Goal: Task Accomplishment & Management: Manage account settings

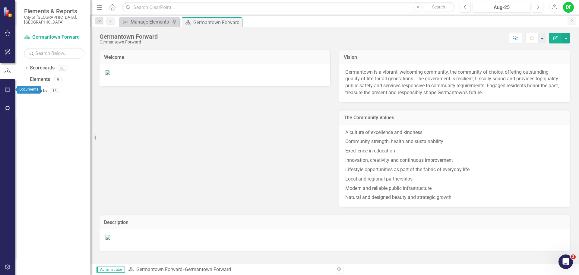
click at [8, 87] on icon "button" at bounding box center [8, 89] width 6 height 5
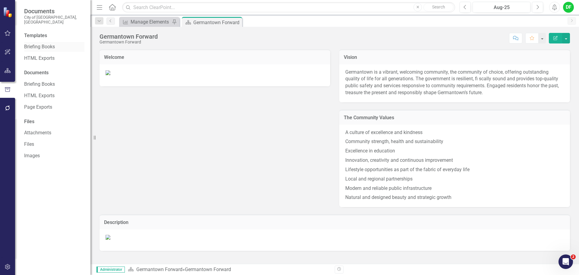
click at [37, 43] on link "Briefing Books" at bounding box center [54, 46] width 60 height 7
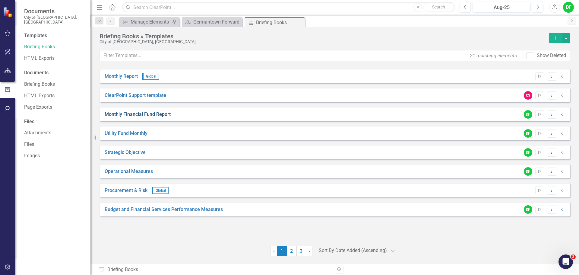
click at [132, 115] on link "Monthly Financial Fund Report" at bounding box center [138, 114] width 66 height 7
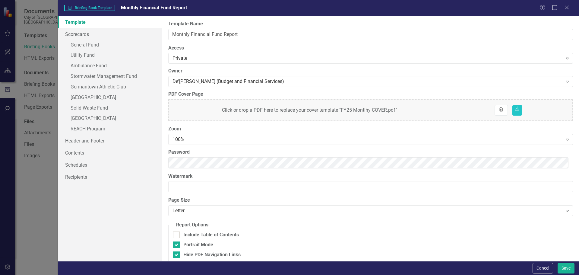
click at [499, 109] on icon "button" at bounding box center [501, 109] width 4 height 4
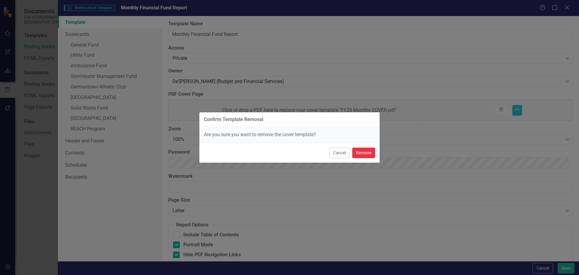
click at [370, 153] on button "Remove" at bounding box center [363, 152] width 23 height 11
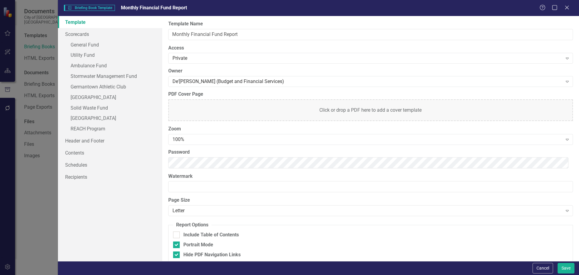
click at [411, 111] on div "Click or drop a PDF here to add a cover template" at bounding box center [370, 110] width 405 height 22
click at [569, 265] on button "Save" at bounding box center [566, 268] width 17 height 11
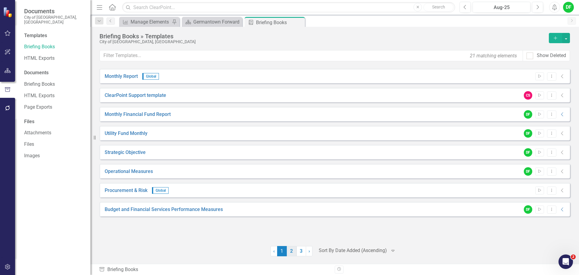
click at [292, 251] on link "2" at bounding box center [292, 251] width 10 height 10
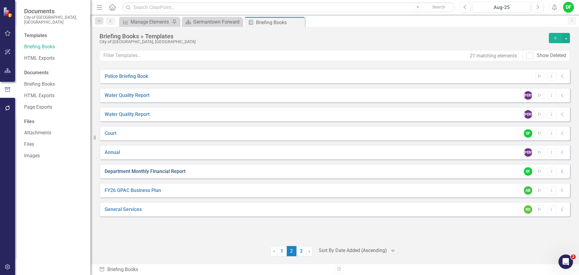
click at [164, 171] on link "Department Monthly Financial Report" at bounding box center [145, 171] width 81 height 7
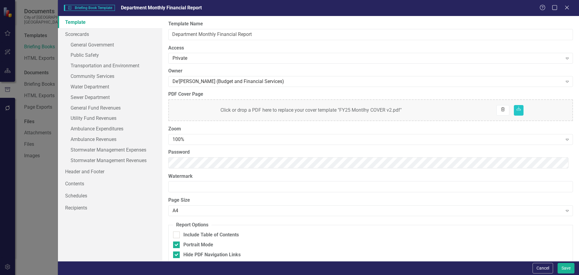
click at [502, 111] on icon "Trash" at bounding box center [502, 110] width 5 height 4
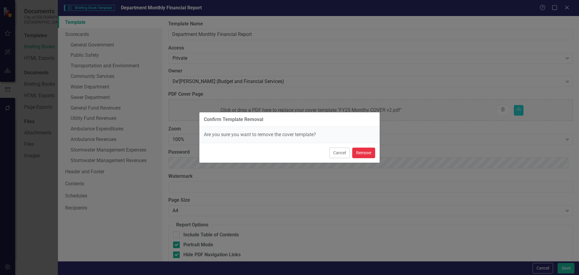
click at [367, 155] on button "Remove" at bounding box center [363, 152] width 23 height 11
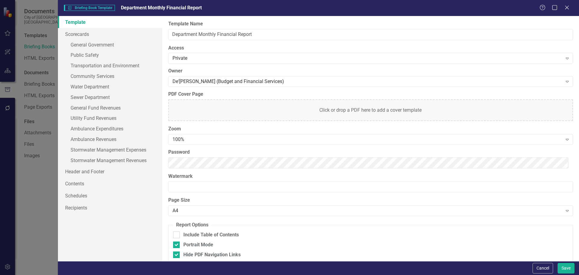
click at [347, 112] on div "Click or drop a PDF here to add a cover template" at bounding box center [370, 110] width 405 height 22
click at [437, 111] on div "Click or drop a PDF here to replace your cover template "FY26 Monthly Cover.pdf…" at bounding box center [370, 110] width 405 height 22
click at [565, 266] on button "Save" at bounding box center [566, 268] width 17 height 11
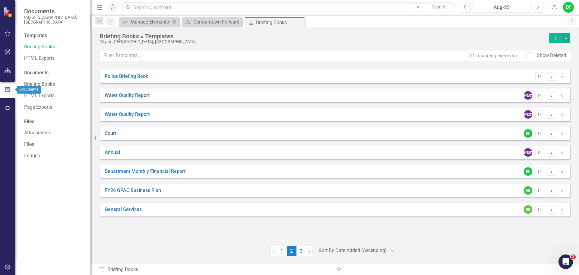
click at [7, 73] on button "button" at bounding box center [8, 71] width 14 height 13
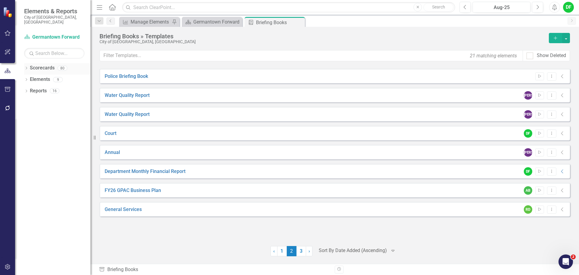
click at [26, 63] on div "Dropdown Scorecards 80" at bounding box center [57, 68] width 66 height 11
click at [26, 67] on icon "Dropdown" at bounding box center [26, 68] width 4 height 3
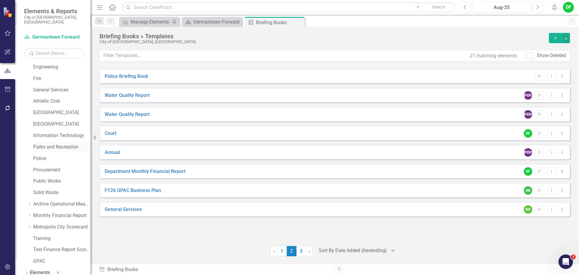
scroll to position [114, 0]
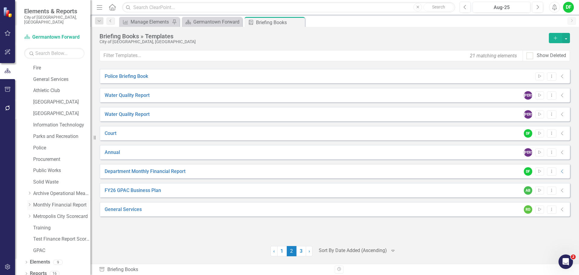
click at [28, 203] on icon "Dropdown" at bounding box center [29, 205] width 5 height 4
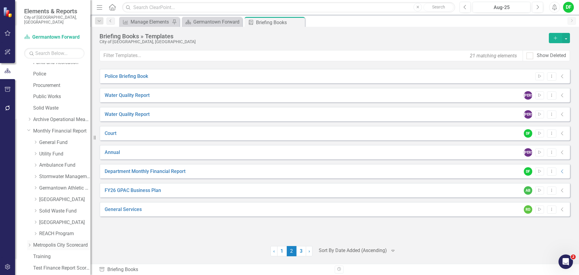
scroll to position [205, 0]
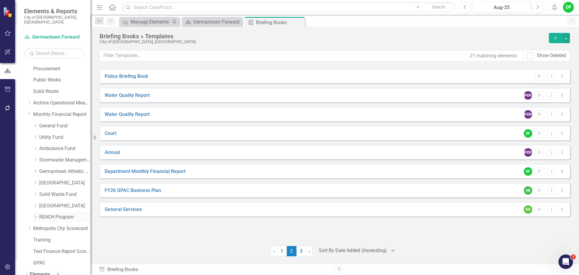
click at [51, 214] on link "REACH Program" at bounding box center [64, 217] width 51 height 7
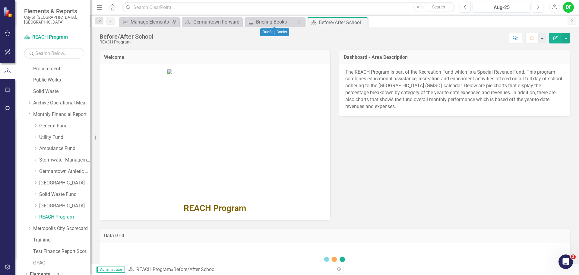
click at [300, 22] on icon at bounding box center [299, 21] width 3 height 3
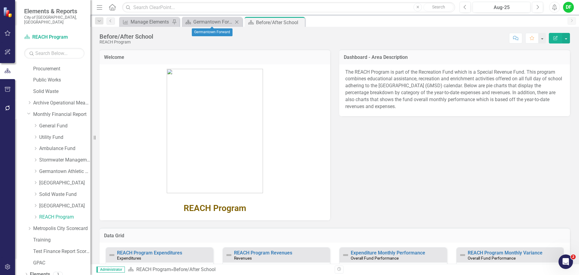
click at [237, 21] on icon "Close" at bounding box center [237, 22] width 6 height 5
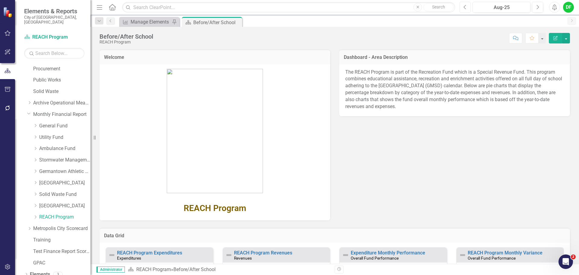
click at [466, 6] on icon "Previous" at bounding box center [465, 7] width 3 height 5
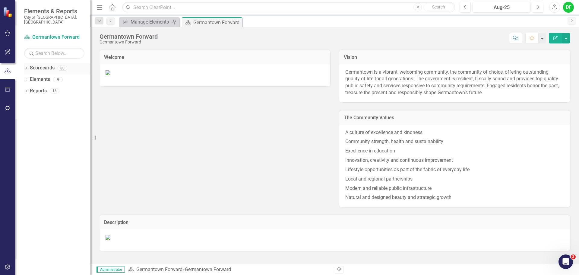
click at [26, 67] on icon "Dropdown" at bounding box center [26, 68] width 4 height 3
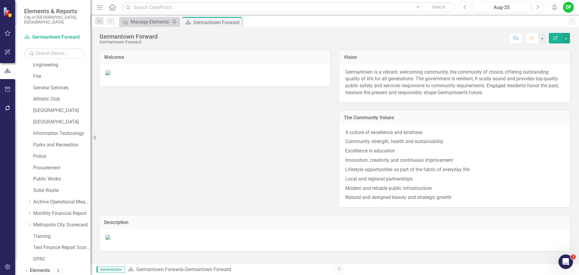
scroll to position [114, 0]
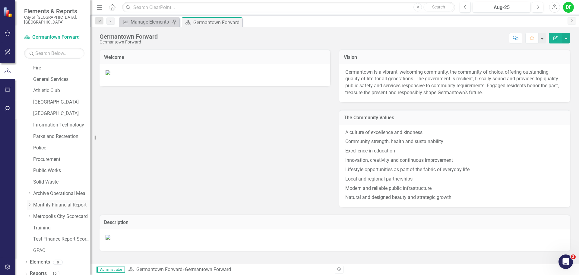
click at [28, 203] on icon "Dropdown" at bounding box center [29, 205] width 5 height 4
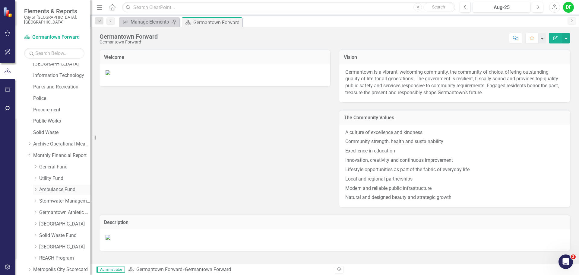
scroll to position [175, 0]
click at [45, 153] on link "General Fund" at bounding box center [64, 156] width 51 height 7
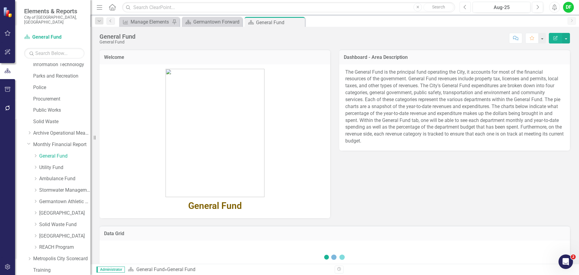
click at [464, 7] on icon "Previous" at bounding box center [465, 7] width 3 height 5
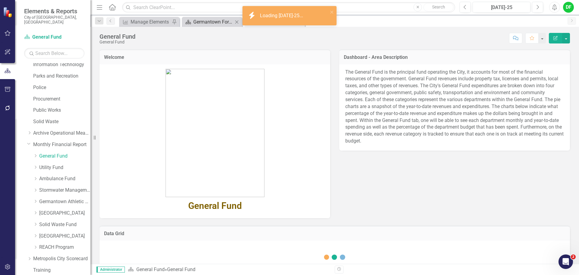
click at [199, 24] on div "Germantown Forward" at bounding box center [213, 22] width 40 height 8
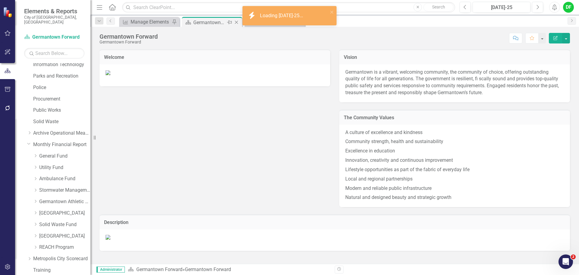
click at [237, 23] on icon "Close" at bounding box center [236, 22] width 6 height 5
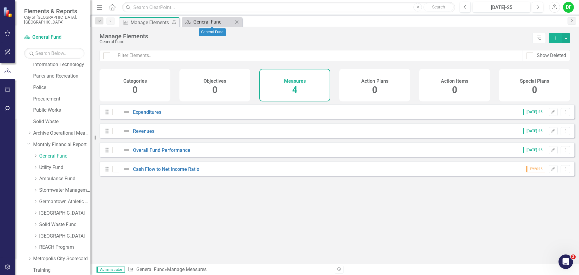
click at [214, 23] on div "General Fund" at bounding box center [213, 22] width 40 height 8
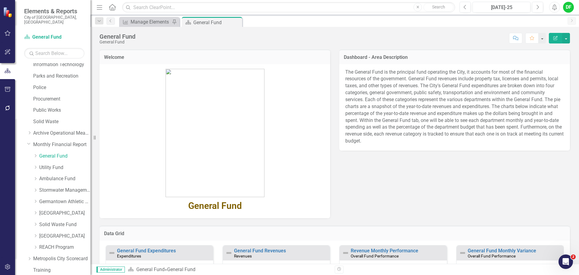
scroll to position [151, 0]
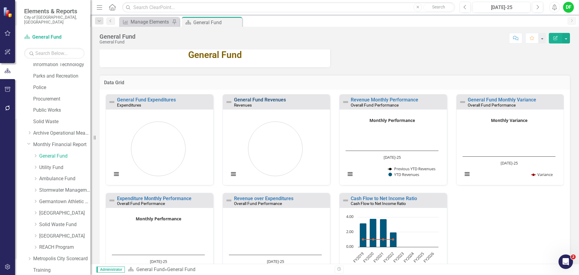
click at [249, 98] on link "General Fund Revenues" at bounding box center [260, 100] width 52 height 6
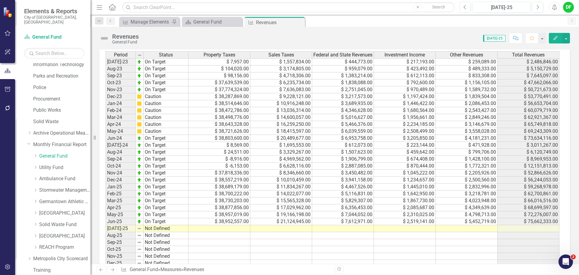
scroll to position [270, 0]
click at [227, 227] on td at bounding box center [219, 229] width 62 height 7
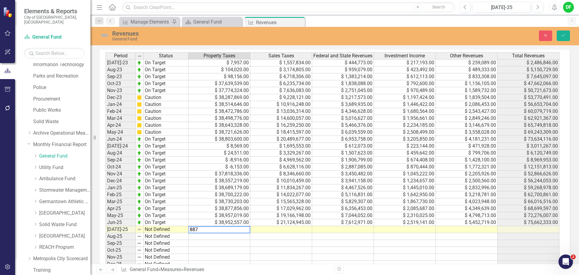
type textarea "8877"
type textarea "1638072"
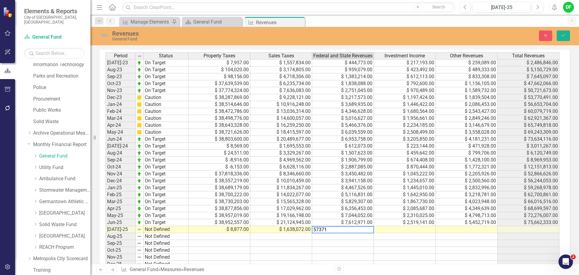
type textarea "573710"
type textarea "169869"
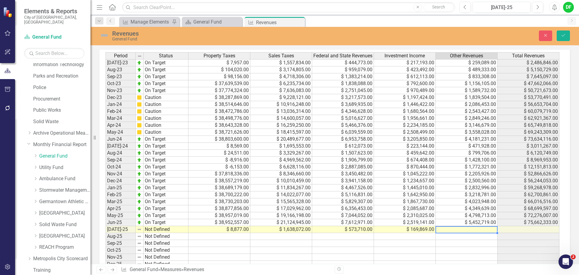
click at [457, 230] on td at bounding box center [467, 229] width 62 height 7
type textarea "283291"
click at [563, 36] on icon "submit" at bounding box center [564, 35] width 4 height 2
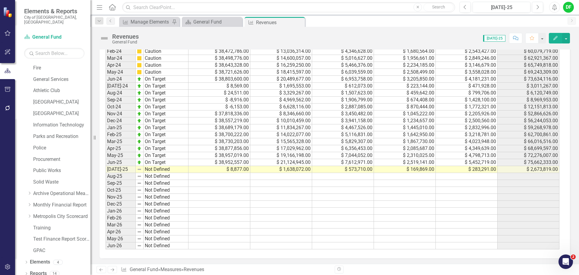
scroll to position [331, 0]
click at [28, 203] on icon "Dropdown" at bounding box center [29, 205] width 5 height 4
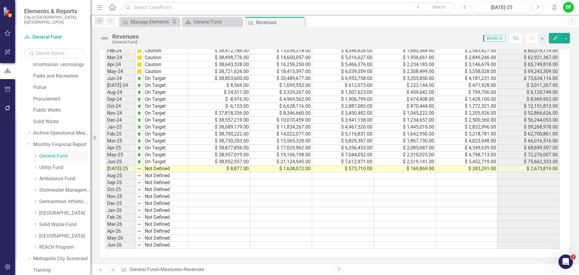
click at [34, 154] on div "Dropdown" at bounding box center [35, 156] width 5 height 5
click at [59, 163] on link "General Fund Revenues" at bounding box center [61, 166] width 57 height 7
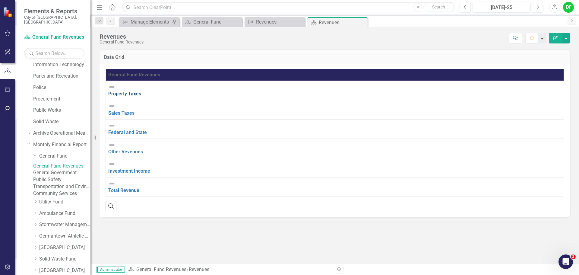
click at [141, 91] on link "Property Taxes" at bounding box center [124, 94] width 33 height 6
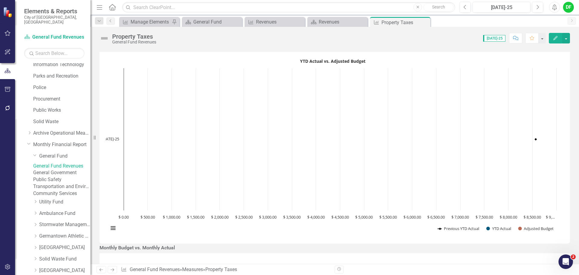
drag, startPoint x: 425, startPoint y: 21, endPoint x: 422, endPoint y: 22, distance: 3.1
click at [0, 0] on icon "Close" at bounding box center [0, 0] width 0 height 0
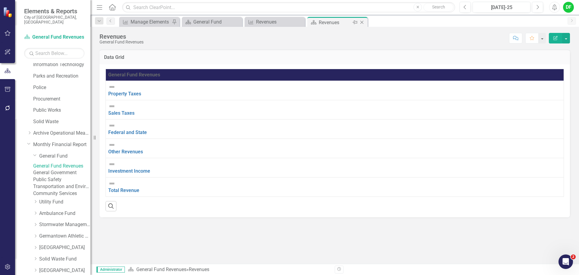
click at [363, 22] on icon "Close" at bounding box center [362, 22] width 6 height 5
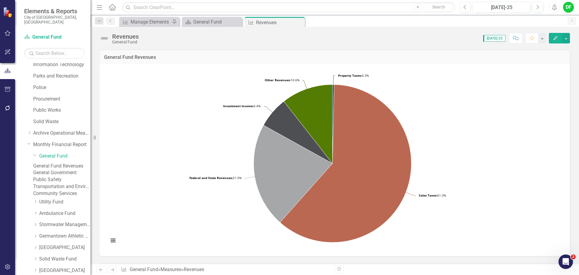
drag, startPoint x: 299, startPoint y: 22, endPoint x: 9, endPoint y: 68, distance: 293.4
click at [0, 0] on icon "Close" at bounding box center [0, 0] width 0 height 0
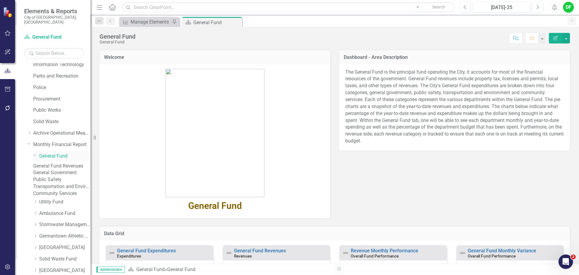
click at [36, 153] on icon "Dropdown" at bounding box center [35, 155] width 4 height 5
click at [43, 175] on link "Ambulance Fund" at bounding box center [64, 178] width 51 height 7
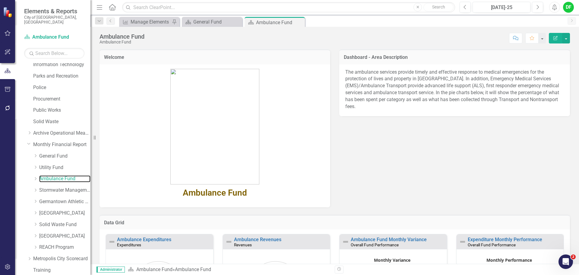
scroll to position [60, 0]
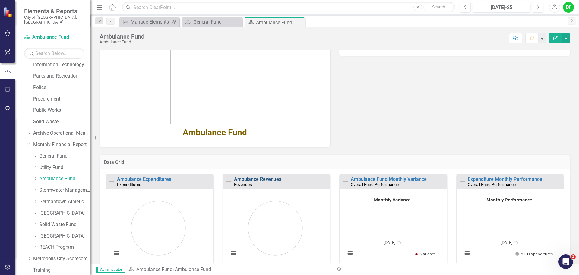
click at [263, 179] on link "Ambulance Revenues" at bounding box center [257, 179] width 47 height 6
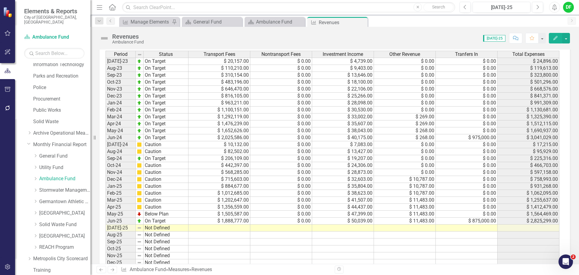
scroll to position [241, 0]
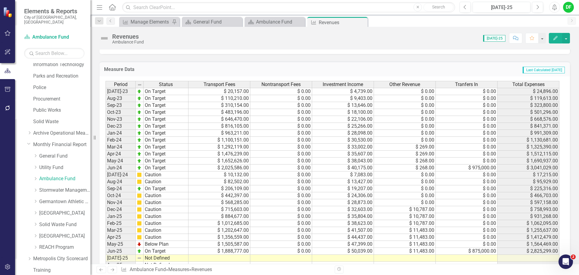
click at [237, 257] on td at bounding box center [219, 258] width 62 height 7
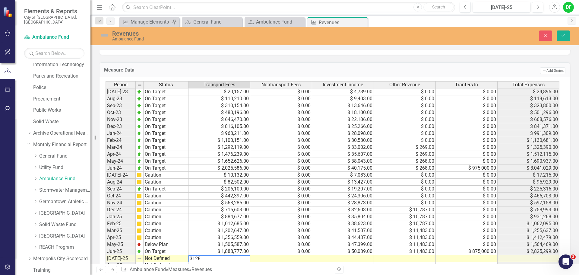
type textarea "31283"
type textarea "0"
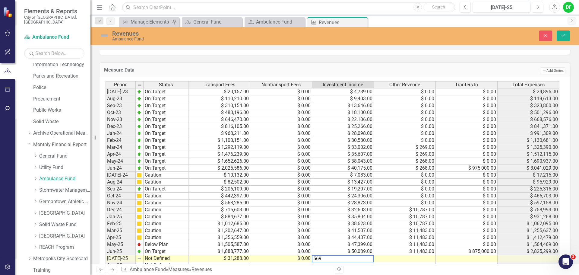
type textarea "5697"
click at [397, 259] on td at bounding box center [405, 258] width 62 height 7
type textarea "0"
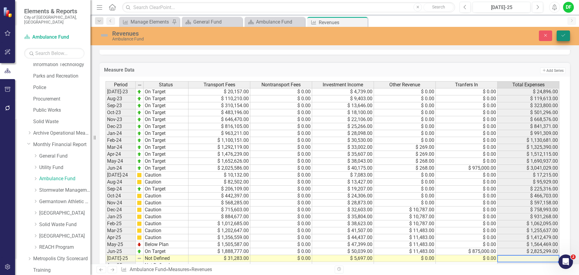
type textarea "0"
click at [561, 37] on icon "Save" at bounding box center [563, 35] width 5 height 4
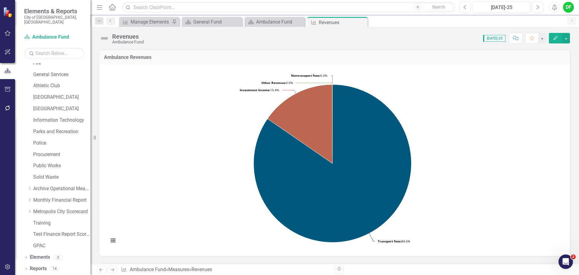
scroll to position [114, 0]
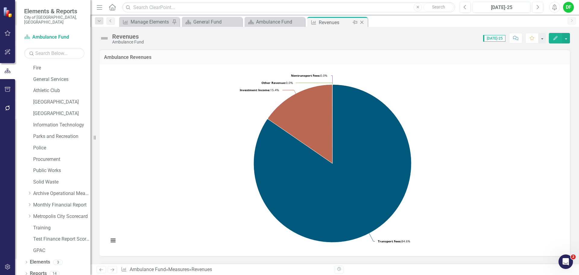
click at [362, 22] on icon "Close" at bounding box center [362, 22] width 6 height 5
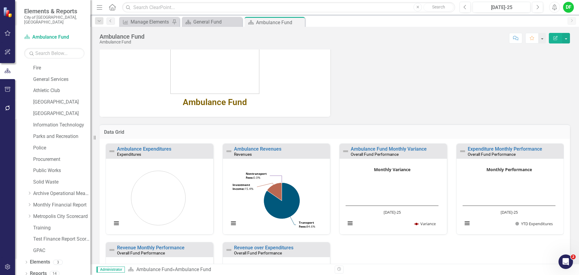
scroll to position [30, 0]
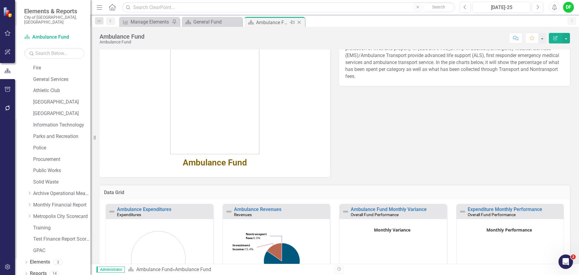
click at [299, 22] on icon "Close" at bounding box center [299, 22] width 6 height 5
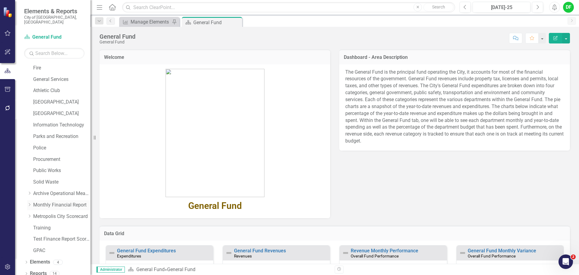
click at [30, 203] on icon "Dropdown" at bounding box center [29, 205] width 5 height 4
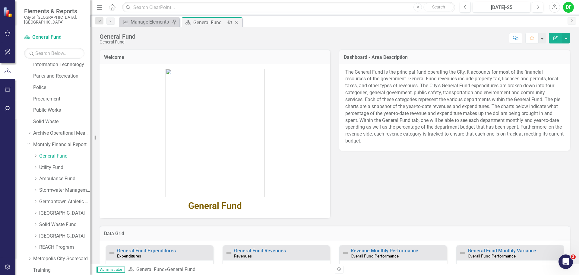
click at [238, 22] on icon "Close" at bounding box center [236, 22] width 6 height 5
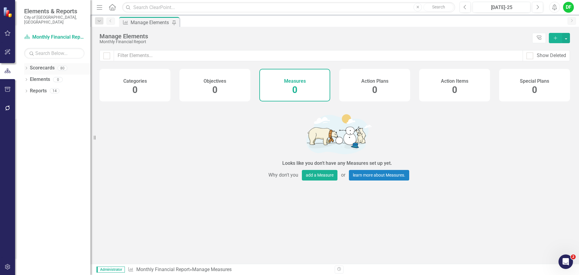
click at [25, 67] on icon "Dropdown" at bounding box center [26, 68] width 4 height 3
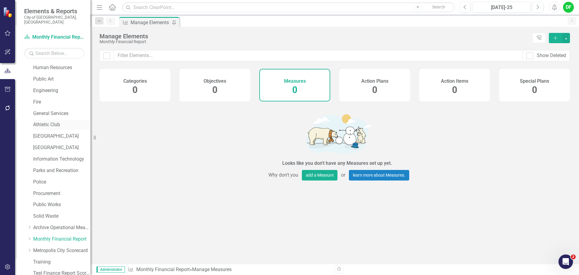
scroll to position [114, 0]
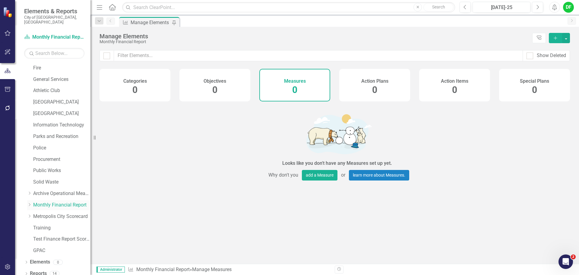
click at [30, 203] on icon "Dropdown" at bounding box center [29, 205] width 5 height 4
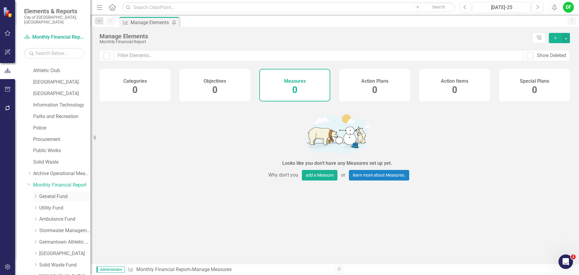
scroll to position [175, 0]
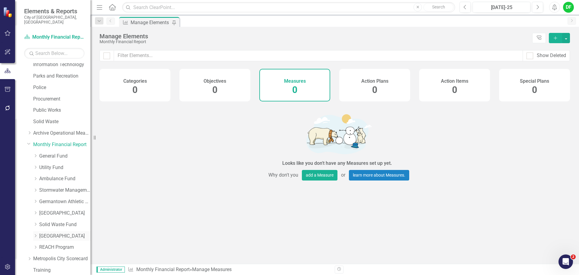
click at [45, 233] on link "[GEOGRAPHIC_DATA]" at bounding box center [64, 236] width 51 height 7
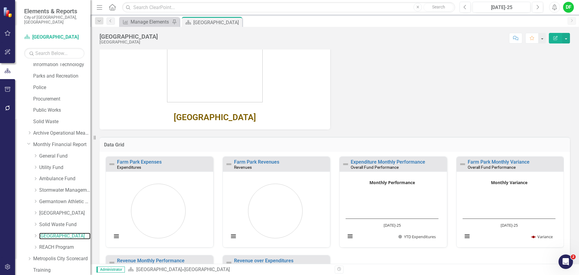
scroll to position [90, 0]
click at [260, 163] on link "Farm Park Revenues" at bounding box center [256, 162] width 45 height 6
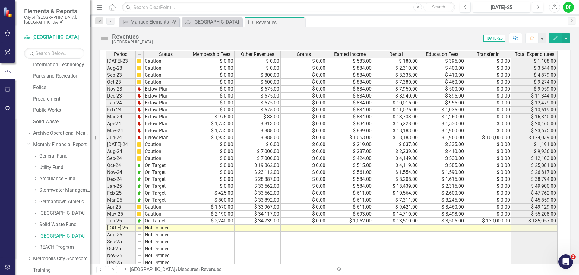
scroll to position [241, 0]
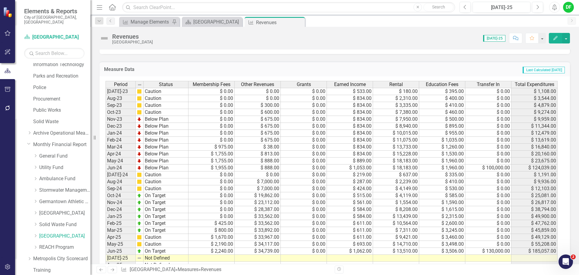
click at [209, 258] on td at bounding box center [211, 258] width 46 height 7
type textarea "0"
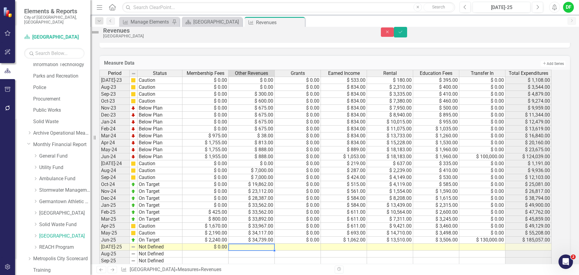
type textarea "0"
type textarea "451"
type textarea "2450"
type textarea "115"
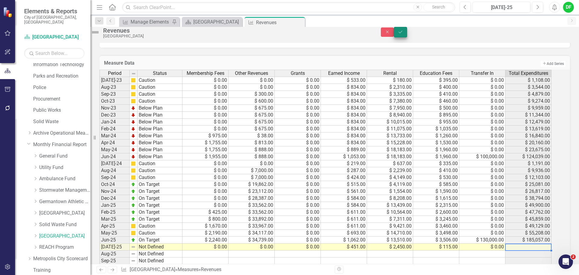
type textarea "0"
click at [403, 34] on icon "Save" at bounding box center [400, 32] width 5 height 4
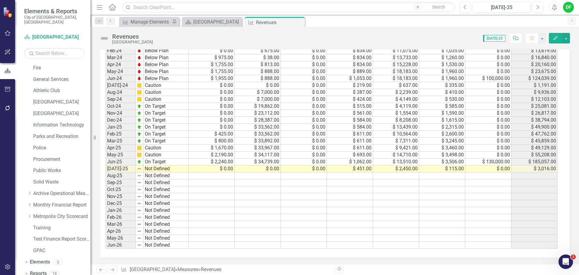
scroll to position [300, 0]
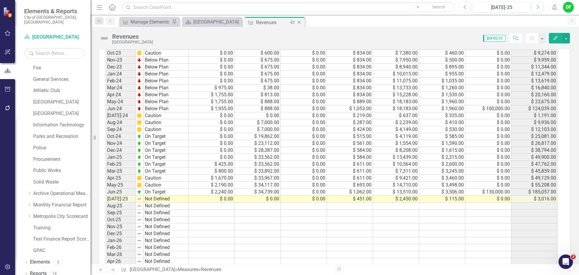
click at [299, 22] on icon "Close" at bounding box center [299, 22] width 6 height 5
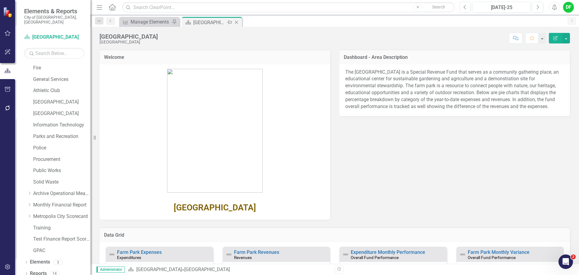
click at [237, 21] on icon at bounding box center [236, 22] width 3 height 3
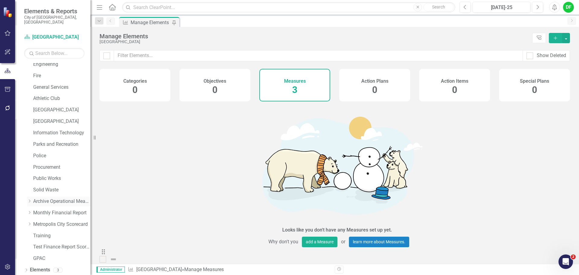
scroll to position [114, 0]
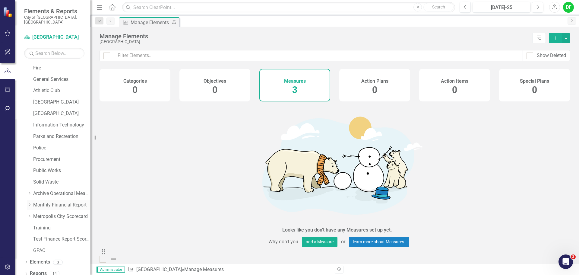
click at [28, 203] on icon "Dropdown" at bounding box center [29, 205] width 5 height 4
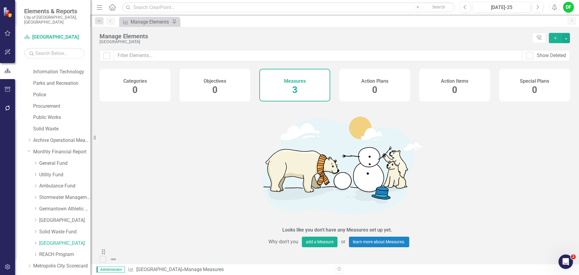
scroll to position [175, 0]
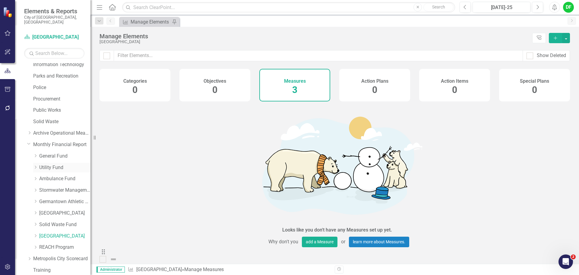
click at [44, 164] on link "Utility Fund" at bounding box center [64, 167] width 51 height 7
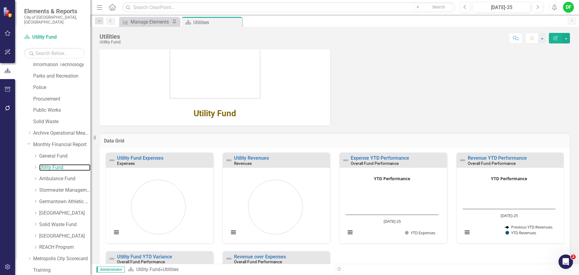
scroll to position [97, 0]
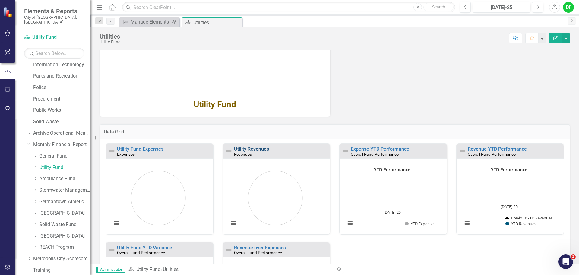
click at [264, 148] on link "Utility Revenues" at bounding box center [251, 149] width 35 height 6
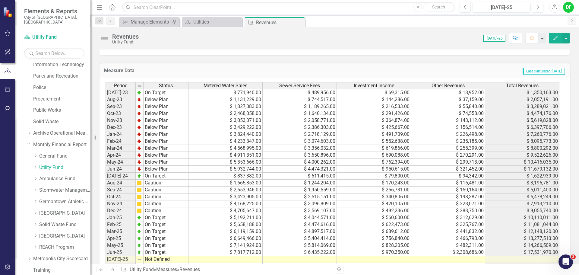
scroll to position [270, 0]
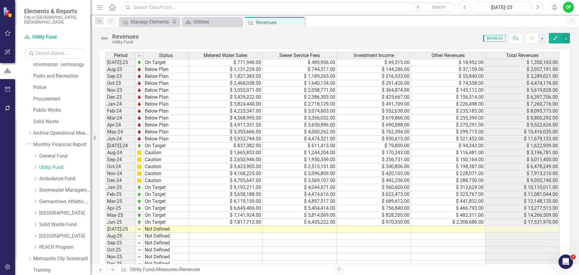
click at [239, 233] on td at bounding box center [225, 236] width 74 height 7
click at [239, 233] on div at bounding box center [225, 233] width 74 height 1
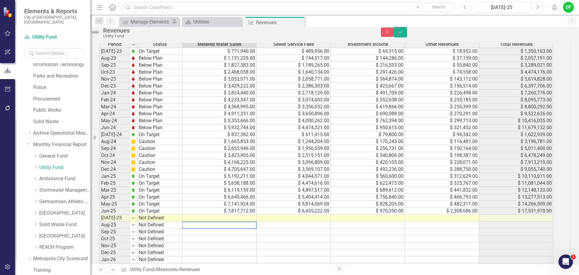
click at [239, 221] on td at bounding box center [219, 217] width 74 height 7
type textarea "617335"
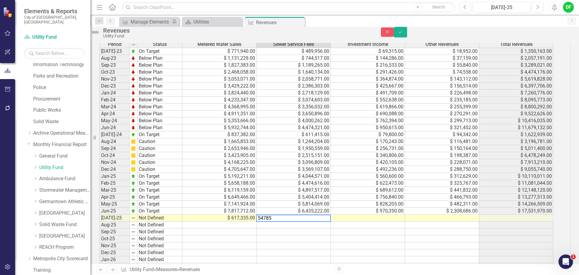
type textarea "547855"
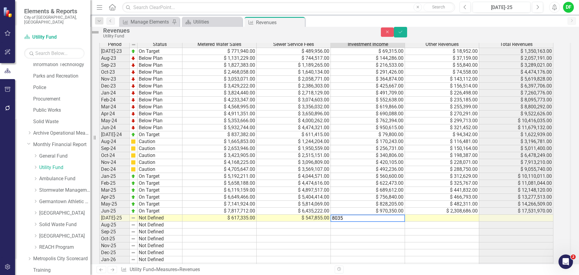
type textarea "80355"
click at [464, 221] on td at bounding box center [442, 217] width 74 height 7
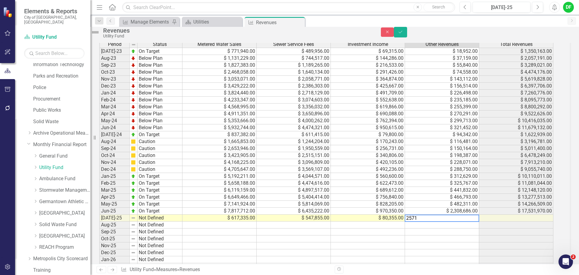
type textarea "25716"
click at [403, 34] on icon "Save" at bounding box center [400, 32] width 5 height 4
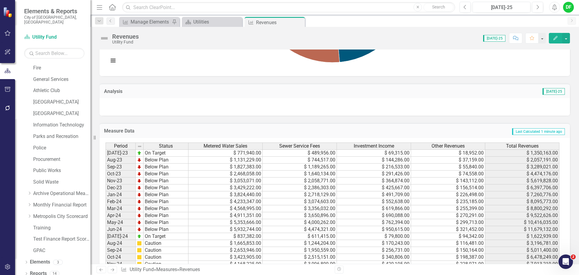
scroll to position [0, 0]
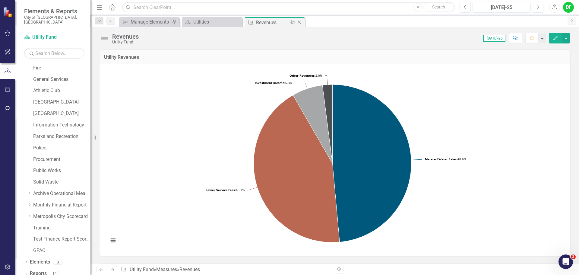
click at [299, 23] on icon at bounding box center [299, 22] width 3 height 3
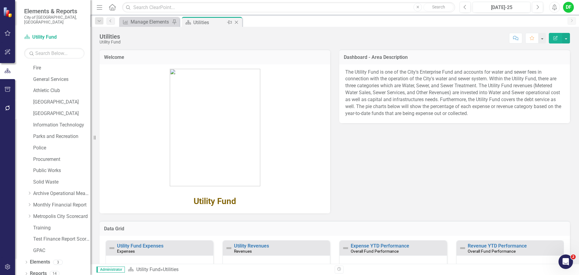
click at [237, 23] on icon "Close" at bounding box center [236, 22] width 6 height 5
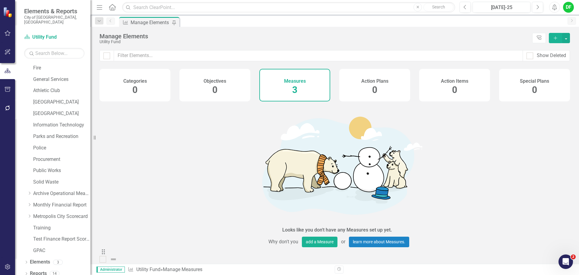
click at [27, 199] on div "Dropdown Scorecards 80 Dropdown Germantown Forward City Services & Finance Econ…" at bounding box center [57, 103] width 66 height 308
click at [29, 203] on icon "Dropdown" at bounding box center [29, 205] width 5 height 4
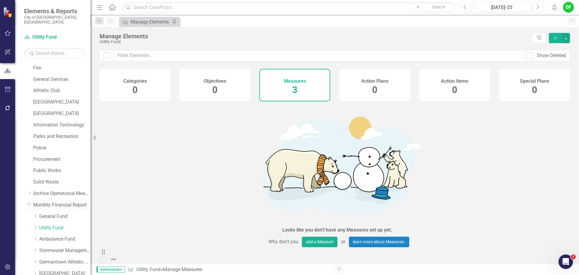
scroll to position [175, 0]
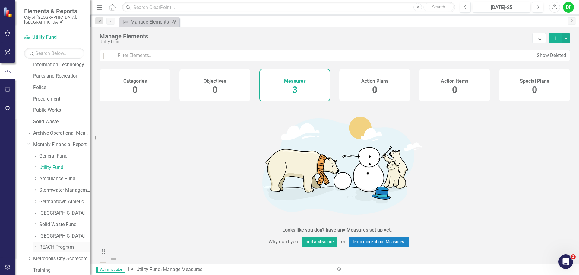
click at [48, 244] on link "REACH Program" at bounding box center [64, 247] width 51 height 7
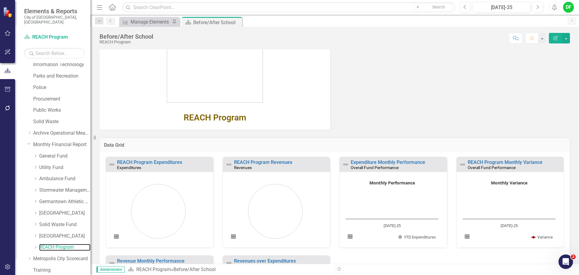
scroll to position [0, 0]
click at [275, 160] on link "REACH Program Revenues" at bounding box center [263, 162] width 58 height 6
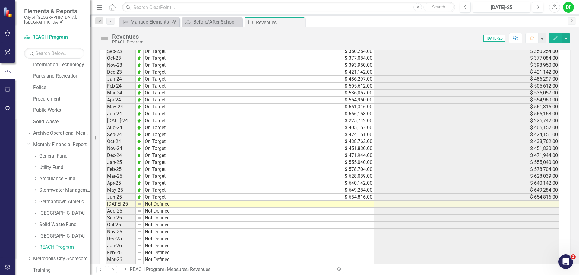
scroll to position [331, 0]
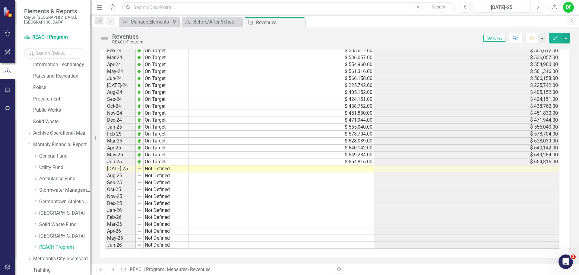
click at [308, 169] on td at bounding box center [280, 168] width 185 height 7
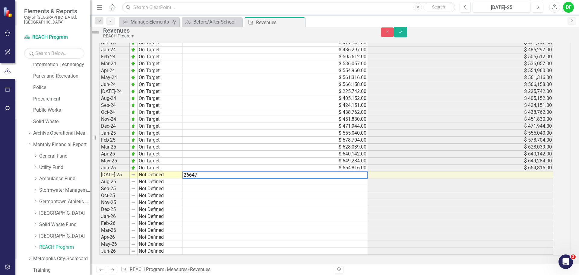
type textarea "266477"
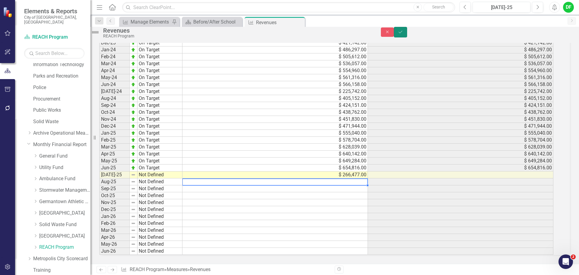
click at [403, 34] on icon "Save" at bounding box center [400, 32] width 5 height 4
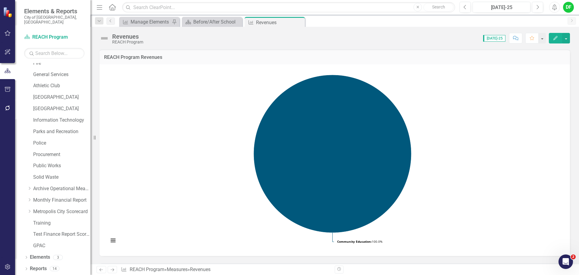
scroll to position [114, 0]
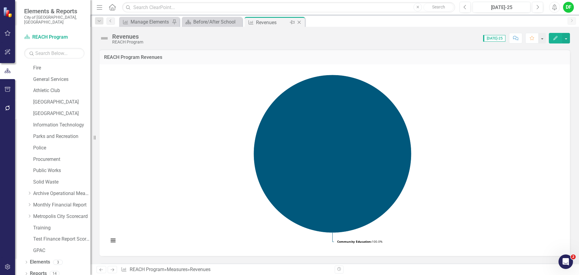
click at [300, 22] on icon "Close" at bounding box center [299, 22] width 6 height 5
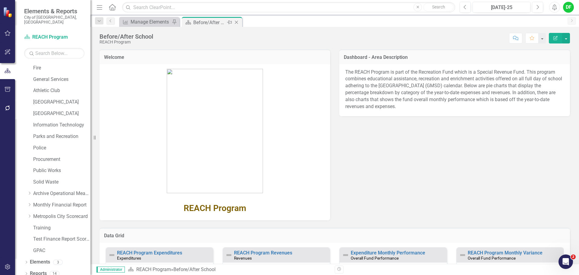
click at [237, 23] on icon "Close" at bounding box center [236, 22] width 6 height 5
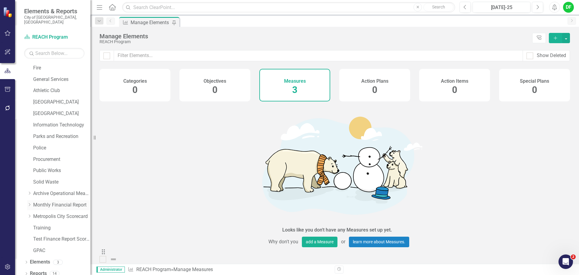
click at [30, 203] on icon "Dropdown" at bounding box center [29, 205] width 5 height 4
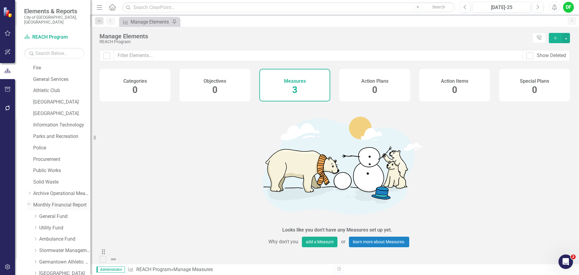
scroll to position [175, 0]
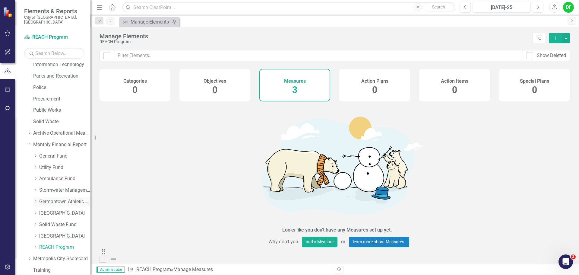
click at [47, 198] on link "Germantown Athletic Club" at bounding box center [64, 201] width 51 height 7
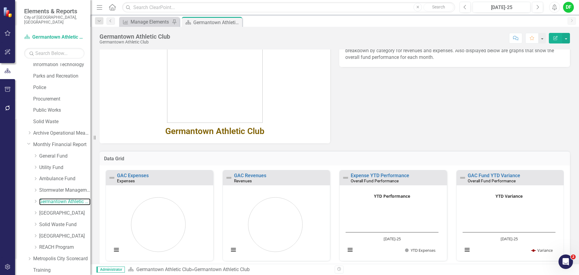
scroll to position [90, 0]
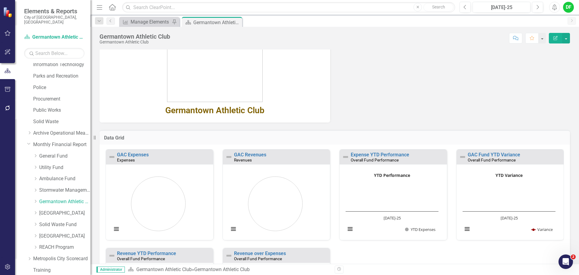
click at [242, 151] on div "GAC Revenues Revenues" at bounding box center [276, 156] width 107 height 15
click at [242, 153] on link "GAC Revenues" at bounding box center [250, 155] width 32 height 6
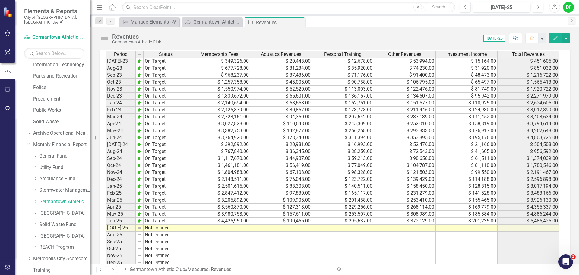
scroll to position [241, 0]
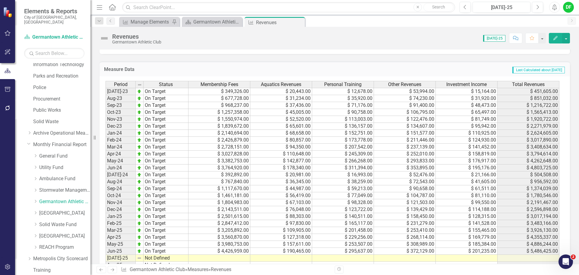
click at [458, 257] on td at bounding box center [467, 258] width 62 height 7
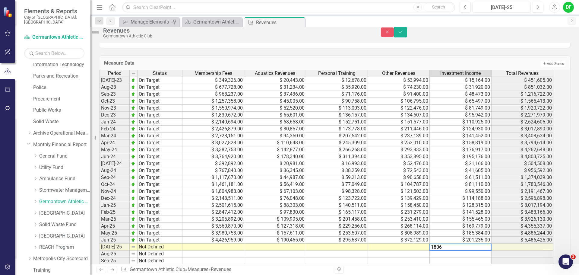
type textarea "18061"
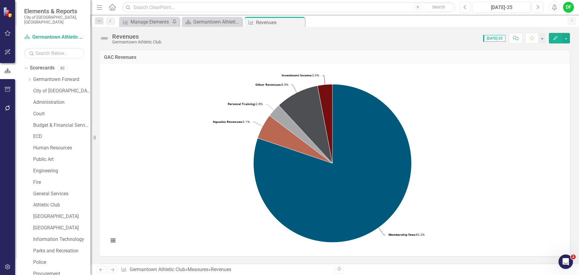
scroll to position [114, 0]
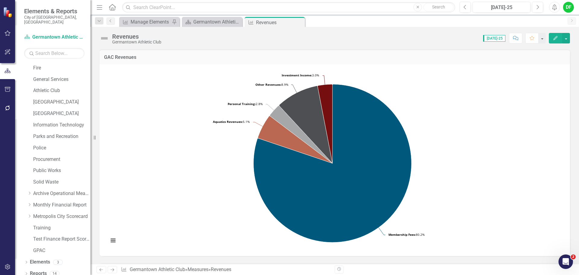
drag, startPoint x: 299, startPoint y: 22, endPoint x: 272, endPoint y: 25, distance: 27.3
click at [0, 0] on icon at bounding box center [0, 0] width 0 height 0
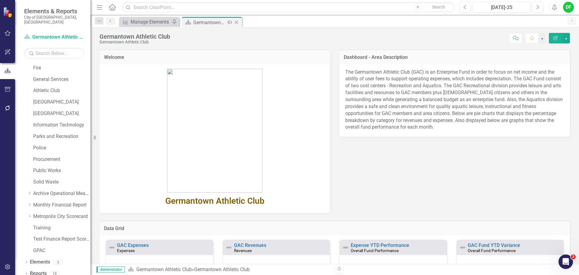
click at [236, 23] on icon "Close" at bounding box center [236, 22] width 6 height 5
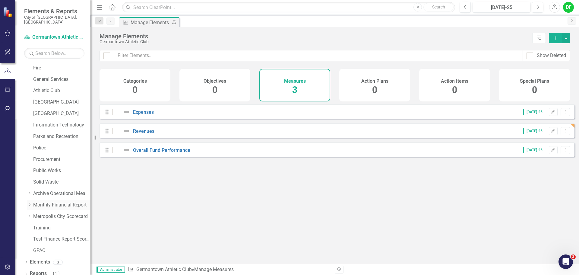
click at [28, 203] on icon "Dropdown" at bounding box center [29, 205] width 5 height 4
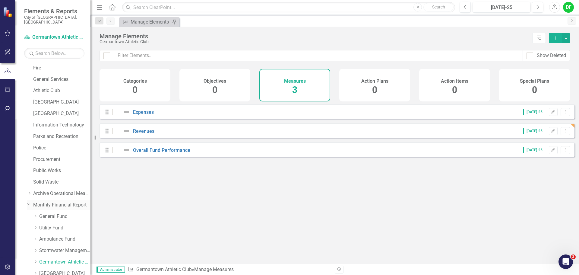
scroll to position [175, 0]
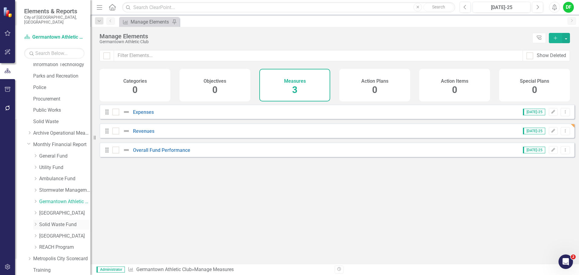
click at [57, 221] on link "Solid Waste Fund" at bounding box center [64, 224] width 51 height 7
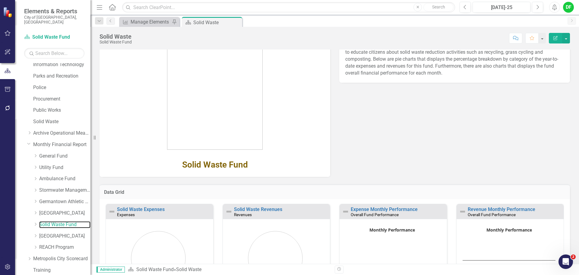
scroll to position [73, 0]
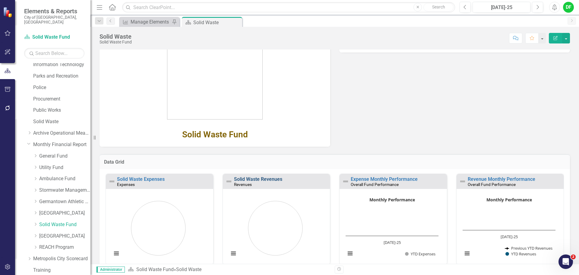
click at [263, 179] on link "Solid Waste Revenues" at bounding box center [258, 179] width 48 height 6
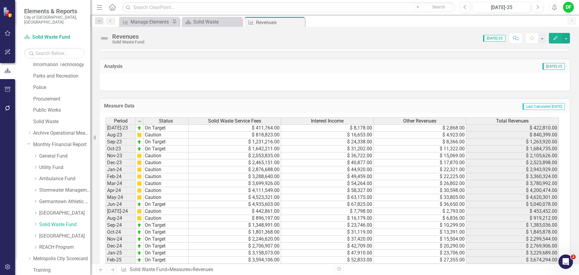
scroll to position [241, 0]
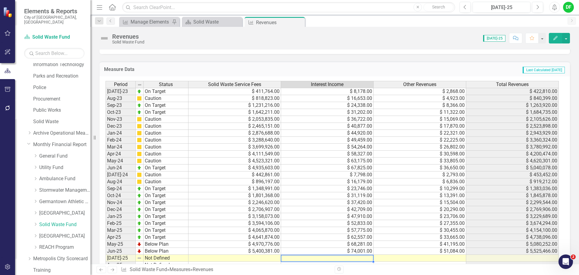
click at [315, 256] on td at bounding box center [327, 258] width 93 height 7
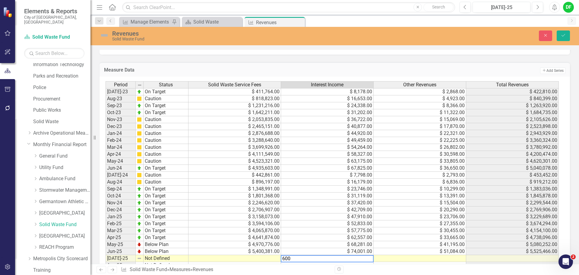
type textarea "6009"
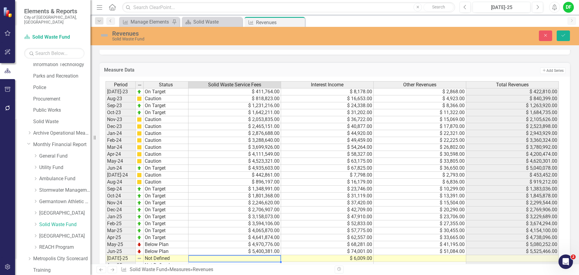
click at [224, 258] on td at bounding box center [234, 258] width 93 height 7
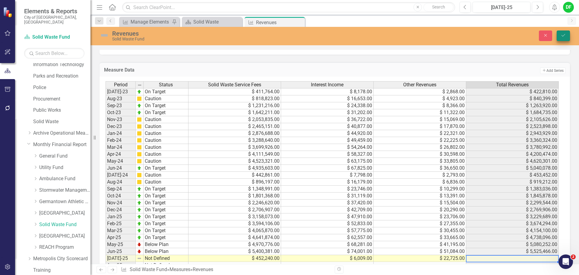
type textarea "22725"
click at [565, 37] on icon "Save" at bounding box center [563, 35] width 5 height 4
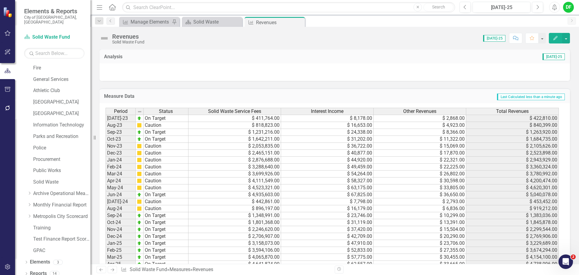
scroll to position [210, 0]
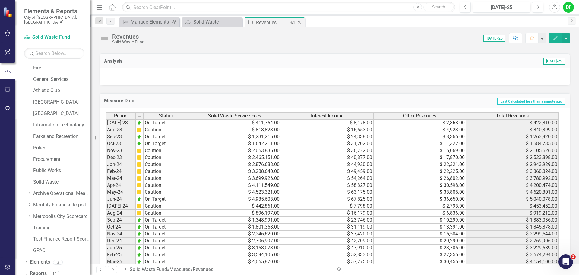
click at [299, 22] on icon "Close" at bounding box center [299, 22] width 6 height 5
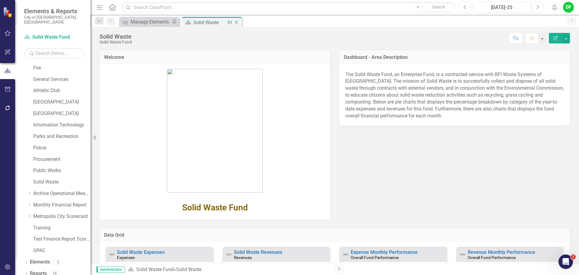
click at [236, 23] on icon at bounding box center [236, 22] width 3 height 3
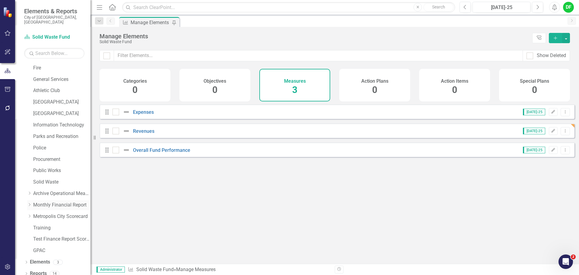
click at [31, 203] on icon "Dropdown" at bounding box center [29, 205] width 5 height 4
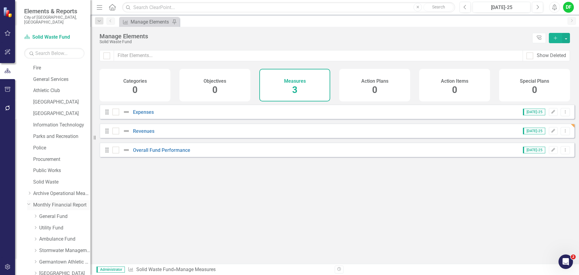
scroll to position [175, 0]
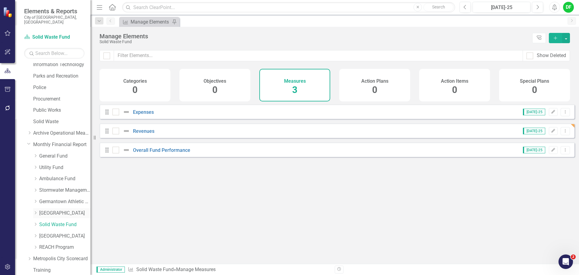
click at [57, 210] on link "[GEOGRAPHIC_DATA]" at bounding box center [64, 213] width 51 height 7
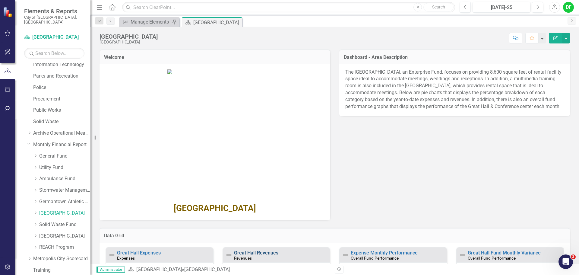
click at [270, 254] on link "Great Hall Revenues" at bounding box center [256, 253] width 44 height 6
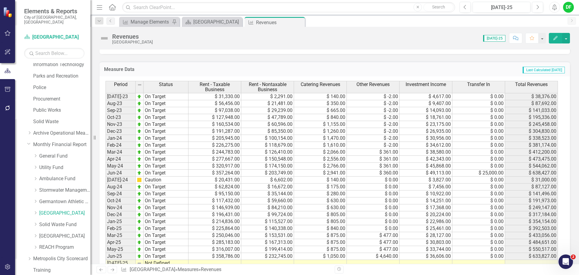
scroll to position [271, 0]
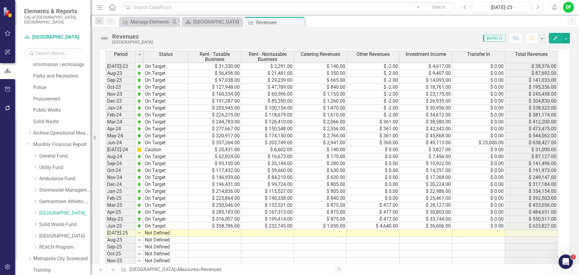
click at [223, 232] on td at bounding box center [214, 233] width 53 height 7
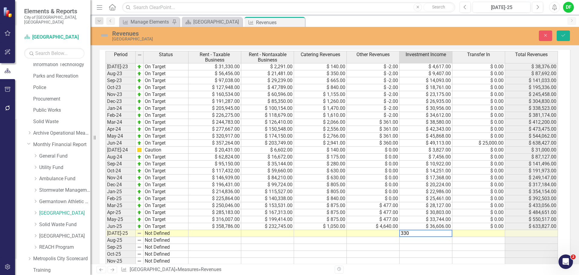
type textarea "3309"
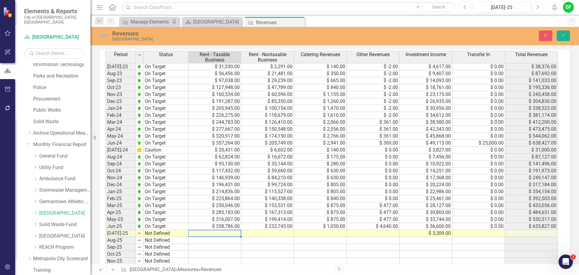
click at [208, 233] on td at bounding box center [214, 233] width 53 height 7
type textarea "20723"
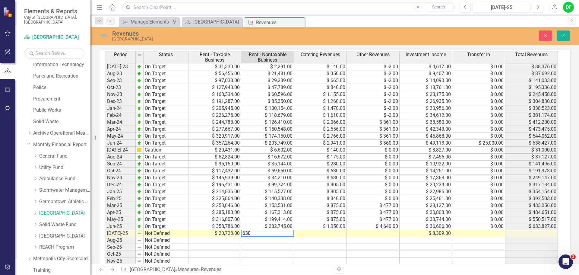
type textarea "6304"
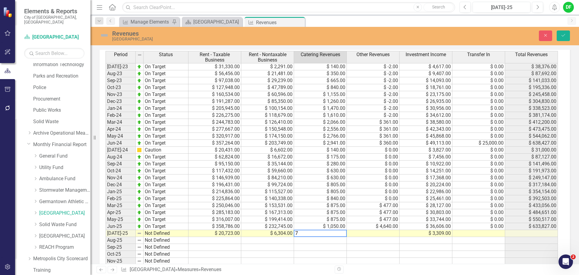
type textarea "70"
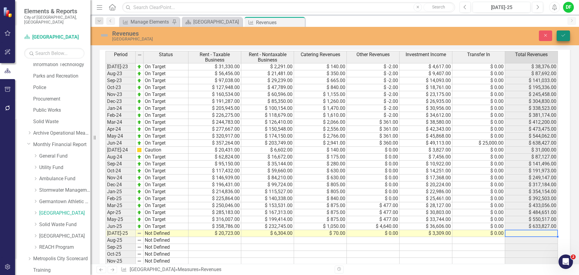
type textarea "0"
click at [560, 34] on button "Save" at bounding box center [563, 35] width 13 height 11
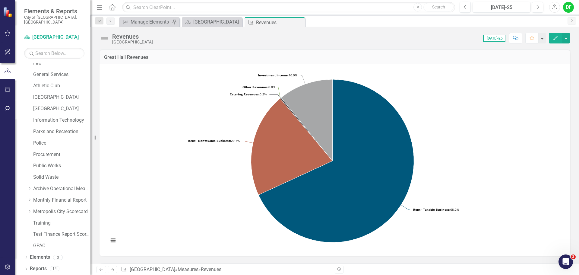
scroll to position [114, 0]
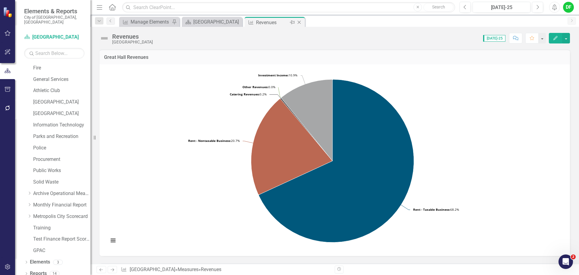
click at [302, 23] on icon "Close" at bounding box center [299, 22] width 6 height 5
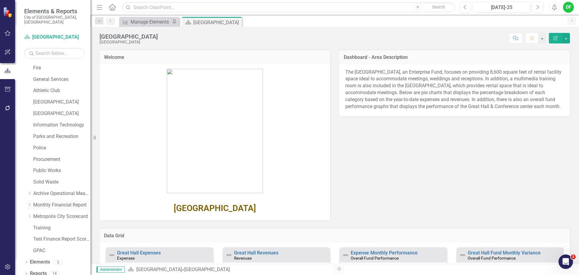
click at [30, 203] on icon "Dropdown" at bounding box center [29, 205] width 5 height 4
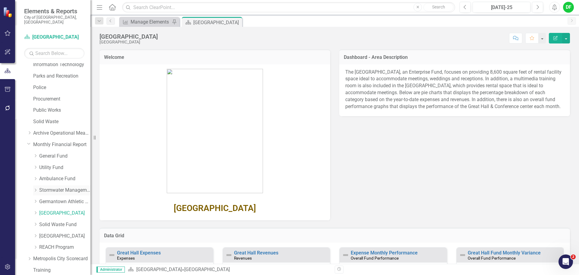
click at [54, 187] on link "Stormwater Management Fund" at bounding box center [64, 190] width 51 height 7
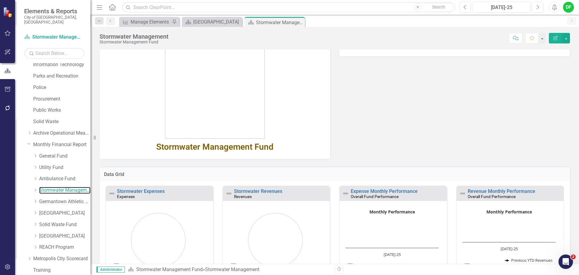
scroll to position [60, 0]
click at [249, 190] on link "Stormwater Revenues" at bounding box center [258, 191] width 48 height 6
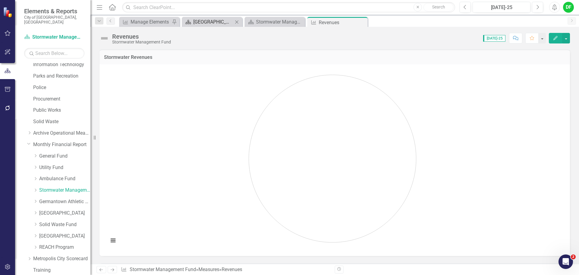
click at [226, 23] on div "Great Hall" at bounding box center [213, 22] width 40 height 8
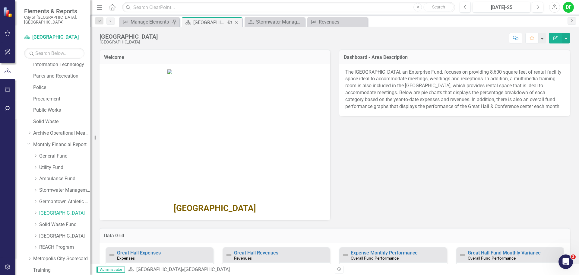
click at [236, 23] on icon at bounding box center [236, 22] width 3 height 3
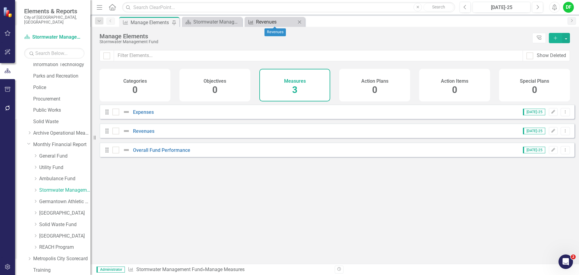
click at [262, 21] on div "Revenues" at bounding box center [276, 22] width 40 height 8
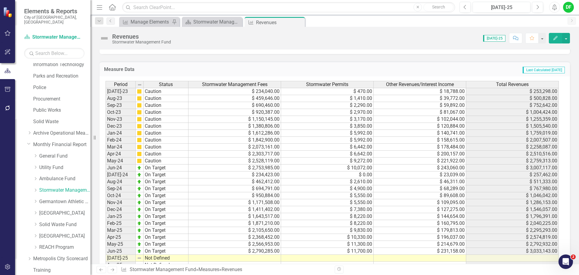
scroll to position [271, 0]
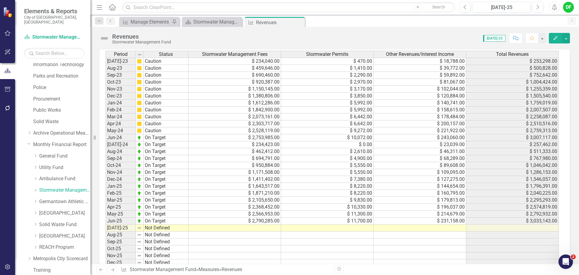
click at [250, 228] on td at bounding box center [234, 227] width 93 height 7
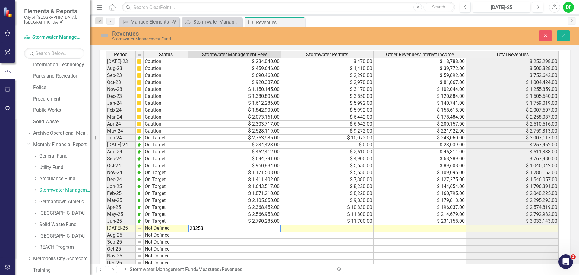
type textarea "232531"
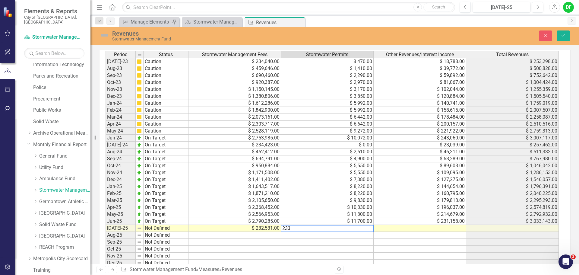
type textarea "2334"
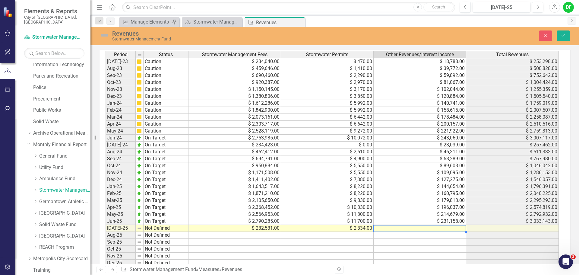
click at [418, 232] on div at bounding box center [419, 231] width 93 height 1
click at [417, 226] on td at bounding box center [420, 228] width 93 height 7
type textarea "18078"
click at [561, 35] on icon "Save" at bounding box center [563, 35] width 5 height 4
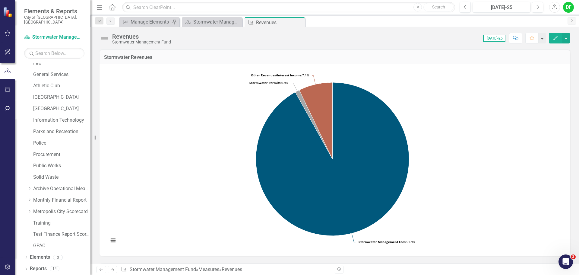
scroll to position [114, 0]
